Goal: Task Accomplishment & Management: Complete application form

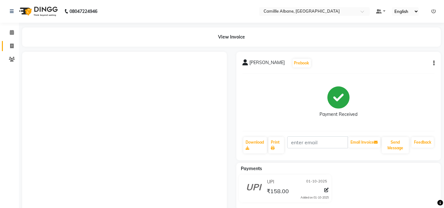
click at [12, 42] on link "Invoice" at bounding box center [9, 46] width 15 height 10
select select "service"
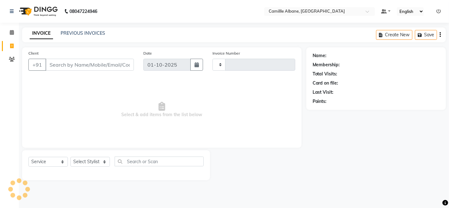
type input "1201"
select select "7025"
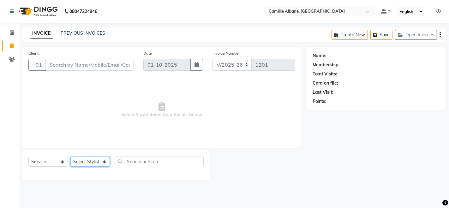
click at [100, 158] on select "Select Stylist Admin Danish Dr, [PERSON_NAME] K T [PERSON_NAME] [PERSON_NAME]" at bounding box center [89, 162] width 39 height 10
select select "57806"
click at [70, 157] on select "Select Stylist Admin Danish Dr, [PERSON_NAME] K T [PERSON_NAME] [PERSON_NAME]" at bounding box center [89, 162] width 39 height 10
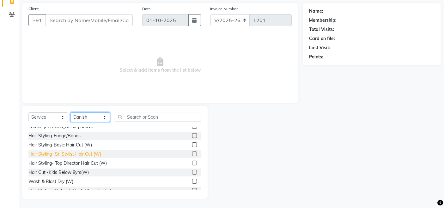
scroll to position [58, 0]
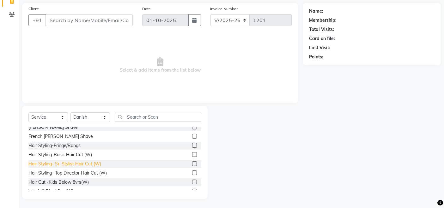
click at [89, 163] on div "Hair Styling- Sr. Stylist Hair Cut (W)" at bounding box center [64, 164] width 73 height 7
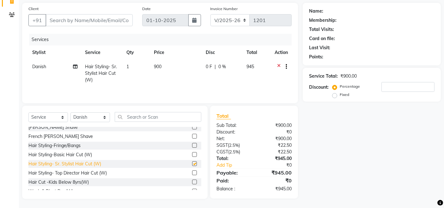
checkbox input "false"
click at [126, 112] on div "Select Service Product Membership Package Voucher Prepaid Gift Card Select Styl…" at bounding box center [114, 152] width 185 height 93
click at [134, 119] on input "text" at bounding box center [158, 117] width 87 height 10
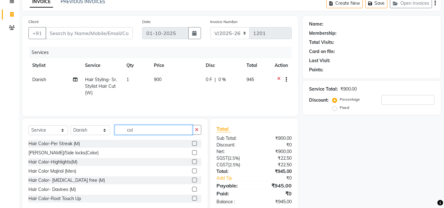
scroll to position [0, 0]
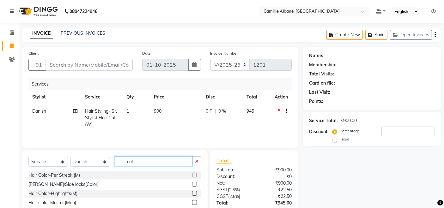
type input "col"
click at [106, 160] on select "Select Stylist Admin Danish Dr, [PERSON_NAME] K T [PERSON_NAME] [PERSON_NAME]" at bounding box center [89, 162] width 39 height 10
select select "57814"
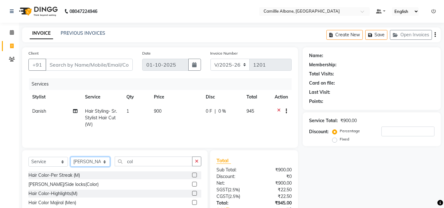
click at [70, 158] on select "Select Stylist Admin Danish Dr, [PERSON_NAME] K T [PERSON_NAME] [PERSON_NAME]" at bounding box center [89, 162] width 39 height 10
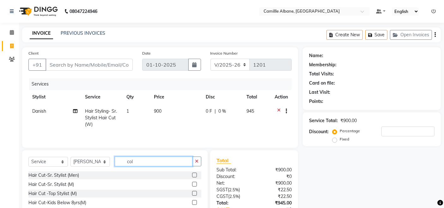
click at [149, 165] on input "col" at bounding box center [154, 162] width 78 height 10
type input "c"
type input "thre"
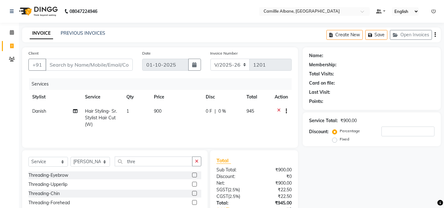
click at [72, 174] on div "Threading-Eyebrow" at bounding box center [114, 176] width 173 height 8
click at [56, 174] on div "Threading-Eyebrow" at bounding box center [48, 175] width 40 height 7
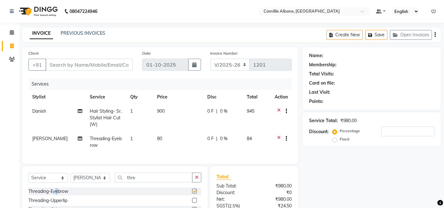
checkbox input "false"
click at [103, 182] on select "Select Stylist Admin Danish Dr, [PERSON_NAME] K T [PERSON_NAME] [PERSON_NAME]" at bounding box center [89, 178] width 39 height 10
click at [159, 183] on input "thre" at bounding box center [154, 178] width 78 height 10
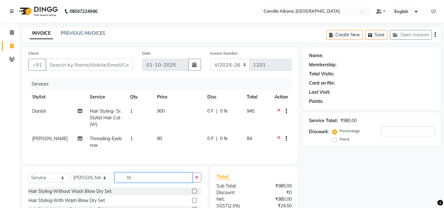
type input "t"
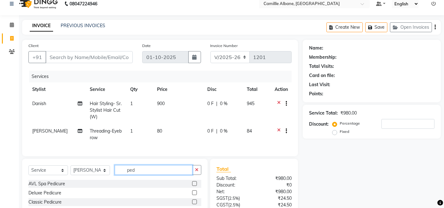
scroll to position [66, 0]
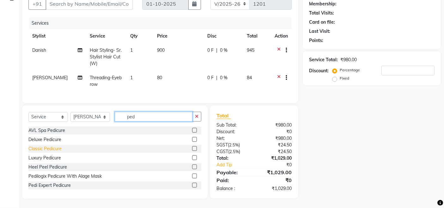
type input "ped"
click at [48, 146] on div "Classic Pedicure" at bounding box center [44, 149] width 33 height 7
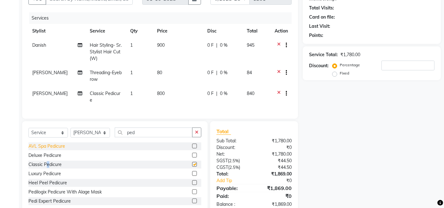
checkbox input "false"
click at [198, 133] on icon "button" at bounding box center [196, 132] width 3 height 4
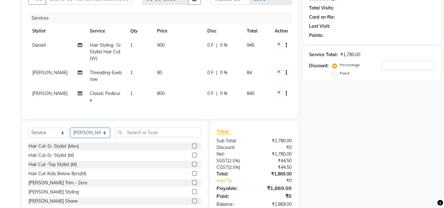
click at [98, 135] on select "Select Stylist Admin Danish Dr, [PERSON_NAME] K T [PERSON_NAME] [PERSON_NAME]" at bounding box center [89, 133] width 39 height 10
select select "57806"
click at [70, 128] on select "Select Stylist Admin Danish Dr, [PERSON_NAME] K T [PERSON_NAME] [PERSON_NAME]" at bounding box center [89, 133] width 39 height 10
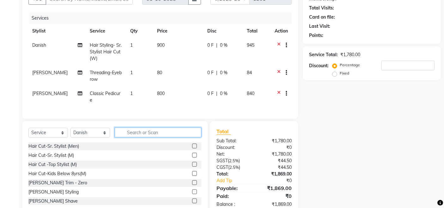
click at [142, 131] on input "text" at bounding box center [158, 133] width 87 height 10
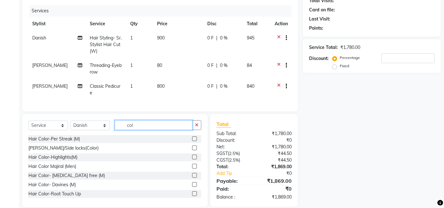
scroll to position [81, 0]
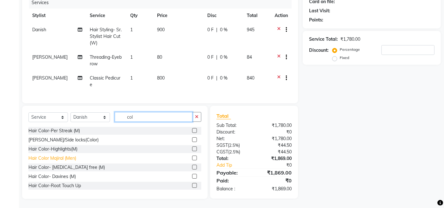
type input "col"
click at [71, 158] on div "Hair Color Majiral (Men)" at bounding box center [52, 158] width 48 height 7
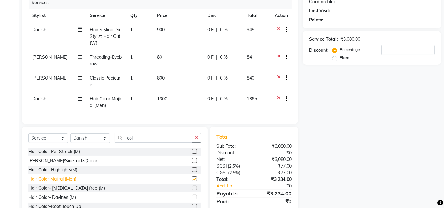
checkbox input "false"
click at [162, 96] on span "1300" at bounding box center [162, 99] width 10 height 6
select select "57806"
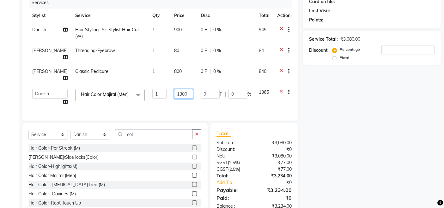
click at [181, 89] on input "1300" at bounding box center [183, 94] width 19 height 10
type input "1"
type input "800"
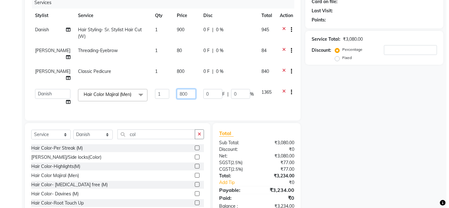
scroll to position [0, 0]
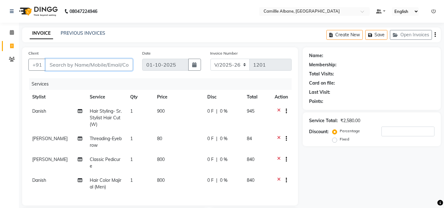
click at [71, 66] on input "Client" at bounding box center [88, 65] width 87 height 12
type input "9"
type input "0"
type input "9440464104"
click at [119, 63] on span "Add Client" at bounding box center [116, 65] width 25 height 6
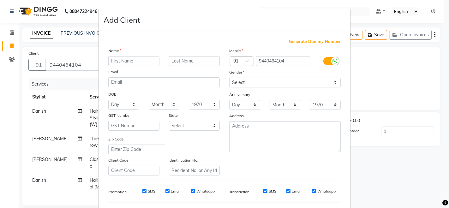
click at [122, 59] on input "text" at bounding box center [133, 61] width 51 height 10
click at [143, 60] on input "text" at bounding box center [133, 61] width 51 height 10
type input "kalyani"
click at [244, 79] on select "Select [DEMOGRAPHIC_DATA] [DEMOGRAPHIC_DATA] Other Prefer Not To Say" at bounding box center [285, 83] width 112 height 10
select select "[DEMOGRAPHIC_DATA]"
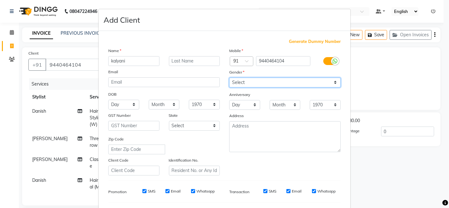
click at [229, 78] on select "Select [DEMOGRAPHIC_DATA] [DEMOGRAPHIC_DATA] Other Prefer Not To Say" at bounding box center [285, 83] width 112 height 10
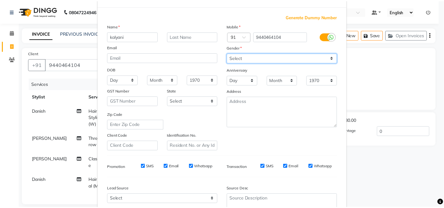
scroll to position [83, 0]
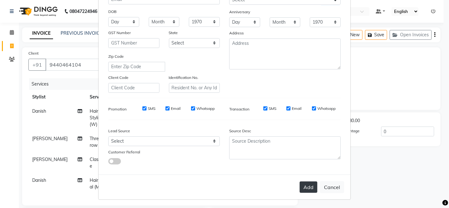
click at [303, 185] on button "Add" at bounding box center [309, 187] width 18 height 11
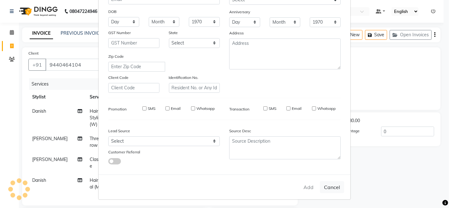
type input "94******04"
select select
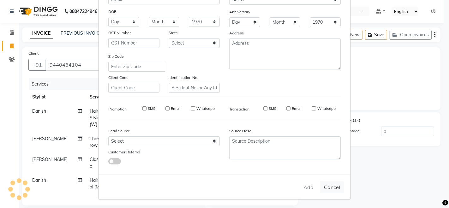
select select
checkbox input "false"
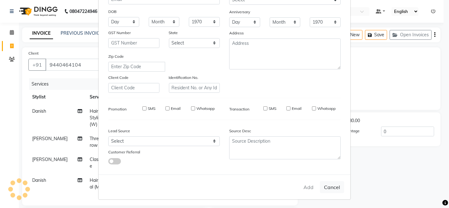
checkbox input "false"
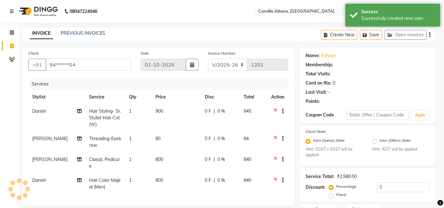
select select "1: Object"
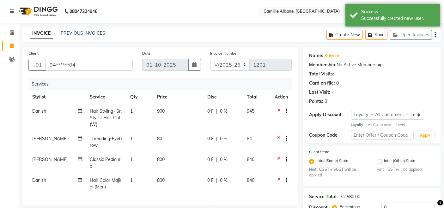
scroll to position [58, 0]
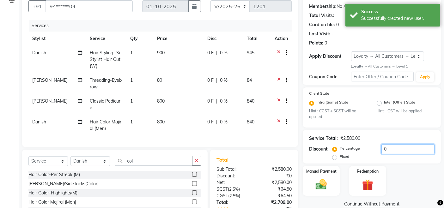
click at [402, 150] on input "0" at bounding box center [407, 149] width 53 height 10
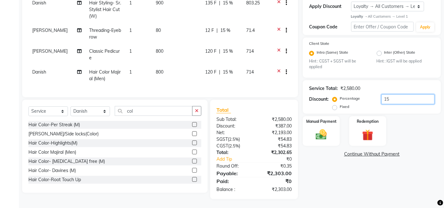
scroll to position [0, 0]
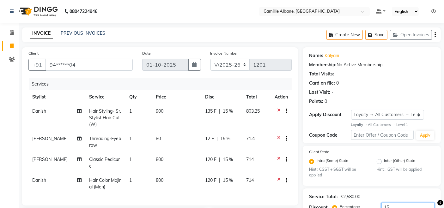
type input "15"
click at [236, 61] on select "INV/2025 V/2025-26" at bounding box center [229, 65] width 39 height 12
select select "7061"
click at [210, 59] on select "INV/2025 V/2025-26" at bounding box center [229, 65] width 39 height 12
type input "0369"
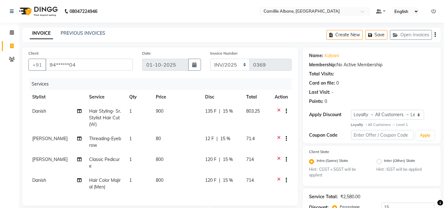
click at [433, 34] on div "Create New Save Open Invoices" at bounding box center [383, 34] width 114 height 15
click at [434, 35] on icon "button" at bounding box center [434, 35] width 1 height 0
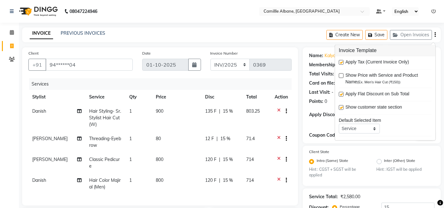
click at [342, 62] on label at bounding box center [341, 62] width 5 height 5
click at [342, 62] on input "checkbox" at bounding box center [341, 63] width 4 height 4
checkbox input "false"
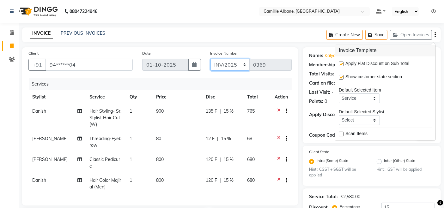
drag, startPoint x: 238, startPoint y: 61, endPoint x: 240, endPoint y: 64, distance: 4.4
click at [238, 61] on select "INV/2025 V/2025-26" at bounding box center [229, 65] width 39 height 12
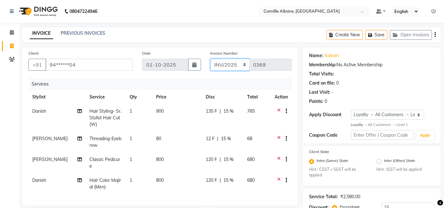
select select "7025"
click at [210, 59] on select "INV/2025 V/2025-26" at bounding box center [229, 65] width 39 height 12
type input "1201"
click at [435, 35] on icon "button" at bounding box center [434, 35] width 1 height 0
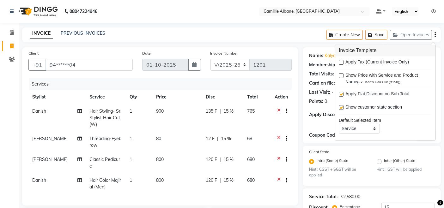
click at [340, 61] on label at bounding box center [341, 62] width 5 height 5
click at [340, 61] on input "checkbox" at bounding box center [341, 63] width 4 height 4
checkbox input "true"
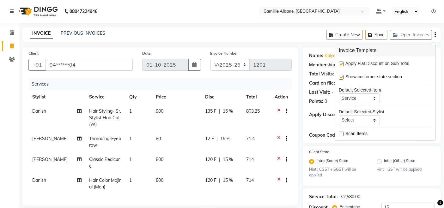
scroll to position [108, 0]
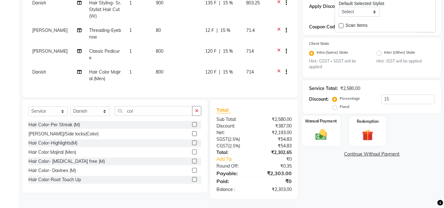
click at [324, 134] on img at bounding box center [321, 134] width 19 height 13
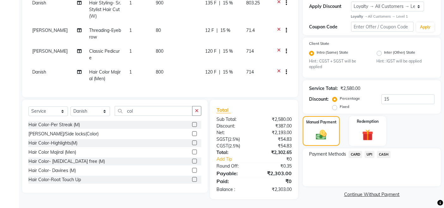
click at [368, 154] on span "UPI" at bounding box center [370, 154] width 10 height 7
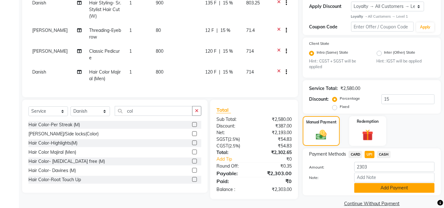
click at [413, 183] on button "Add Payment" at bounding box center [394, 188] width 80 height 10
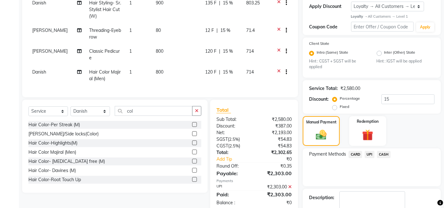
scroll to position [153, 0]
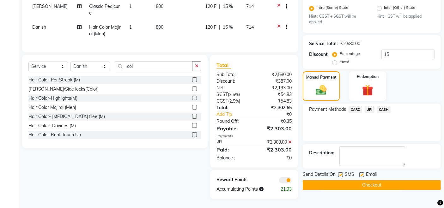
click at [395, 184] on button "Checkout" at bounding box center [372, 185] width 138 height 10
